Goal: Navigation & Orientation: Understand site structure

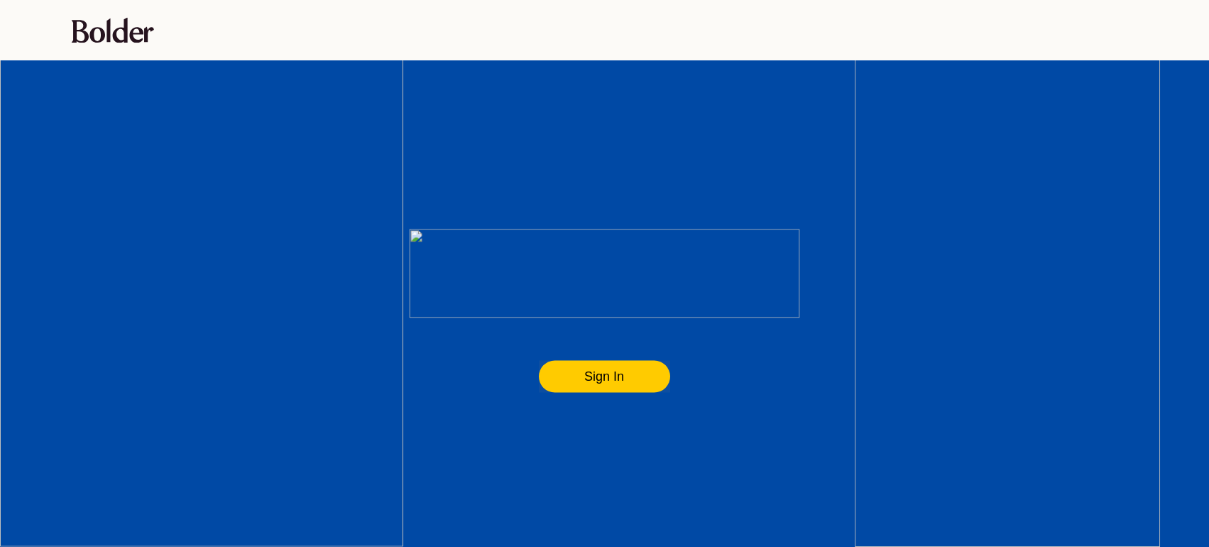
click at [592, 377] on flt-glass-pane at bounding box center [604, 273] width 1209 height 547
drag, startPoint x: 104, startPoint y: 31, endPoint x: 790, endPoint y: 60, distance: 685.9
click at [790, 60] on flt-glass-pane at bounding box center [604, 273] width 1209 height 547
click at [472, 32] on flt-glass-pane at bounding box center [604, 273] width 1209 height 547
click at [272, 87] on flt-glass-pane at bounding box center [604, 273] width 1209 height 547
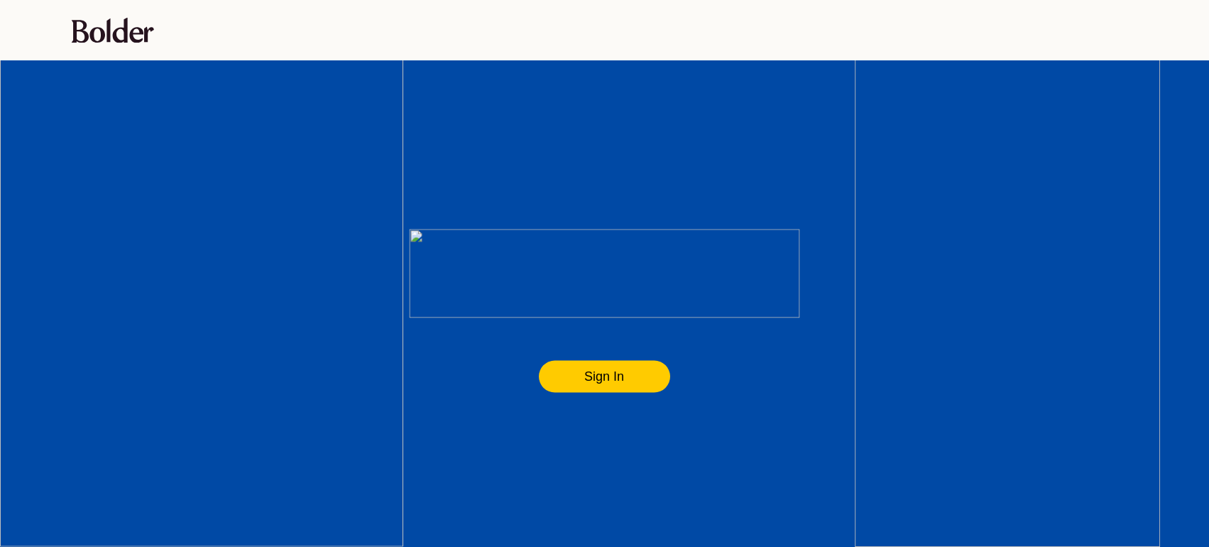
drag, startPoint x: 503, startPoint y: 258, endPoint x: 516, endPoint y: 258, distance: 12.8
click at [506, 258] on flt-glass-pane at bounding box center [604, 273] width 1209 height 547
click at [536, 260] on flt-glass-pane at bounding box center [604, 273] width 1209 height 547
click at [548, 261] on flt-glass-pane at bounding box center [604, 273] width 1209 height 547
click at [551, 264] on flt-glass-pane at bounding box center [604, 273] width 1209 height 547
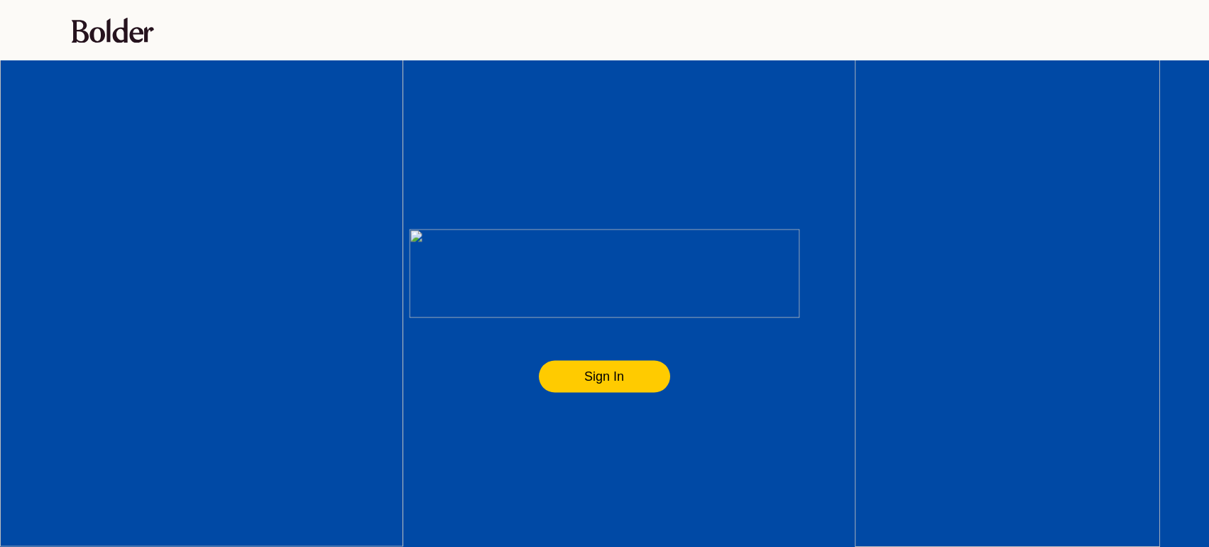
click at [551, 266] on flt-glass-pane at bounding box center [604, 273] width 1209 height 547
click at [599, 381] on flt-glass-pane at bounding box center [604, 273] width 1209 height 547
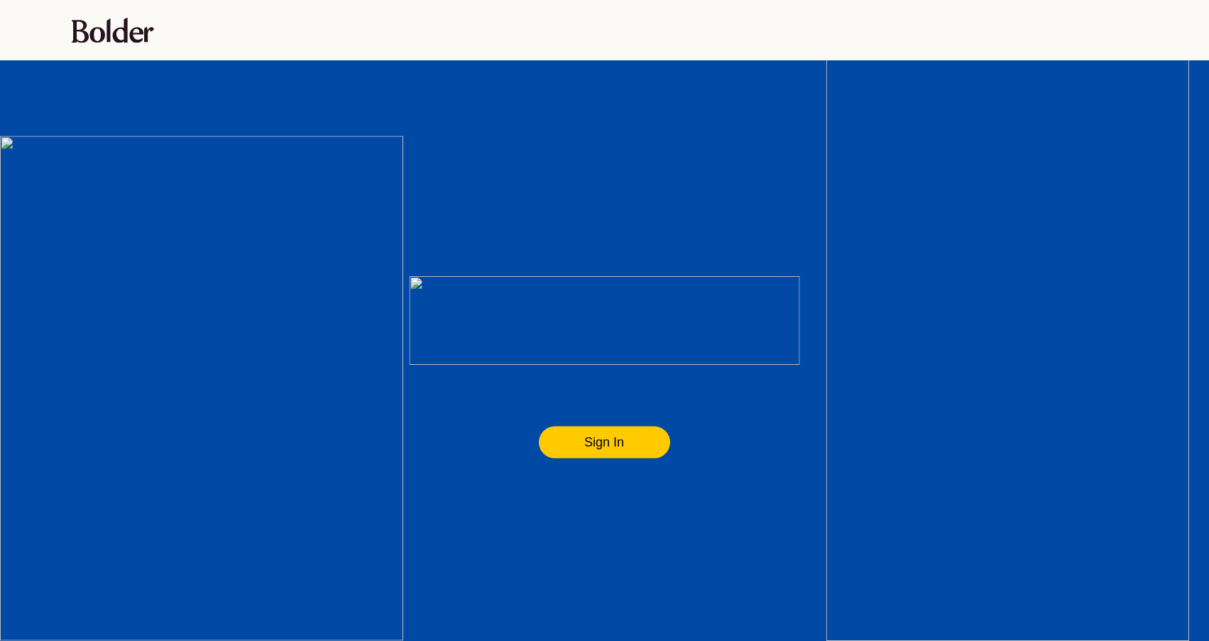
drag, startPoint x: 415, startPoint y: 371, endPoint x: 417, endPoint y: 419, distance: 47.6
click at [417, 425] on flt-glass-pane at bounding box center [604, 320] width 1209 height 641
click at [643, 440] on flt-glass-pane at bounding box center [604, 320] width 1209 height 641
